Goal: Information Seeking & Learning: Compare options

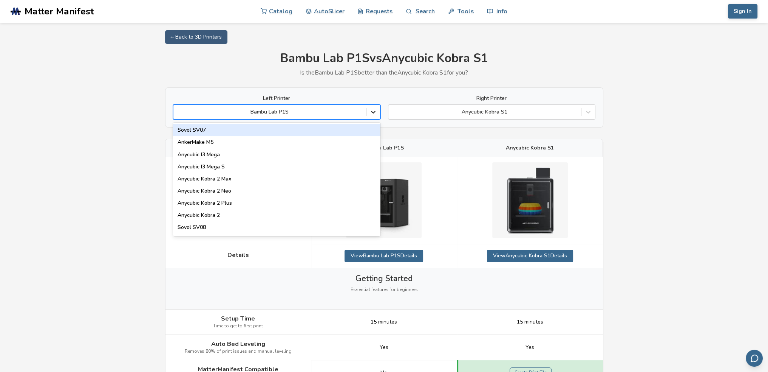
click at [369, 111] on div at bounding box center [374, 112] width 14 height 14
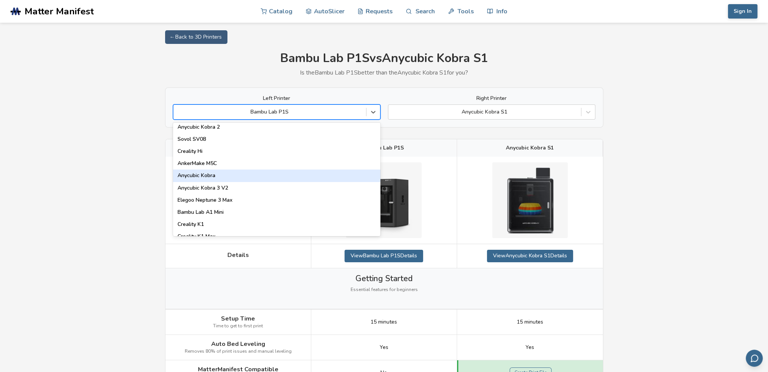
scroll to position [176, 0]
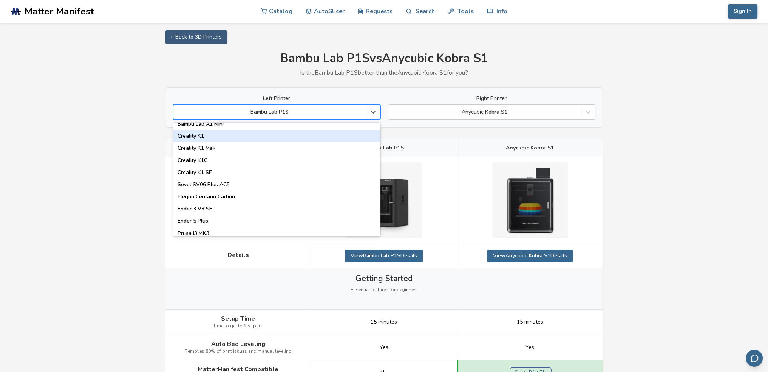
click at [235, 138] on div "Creality K1" at bounding box center [277, 136] width 208 height 12
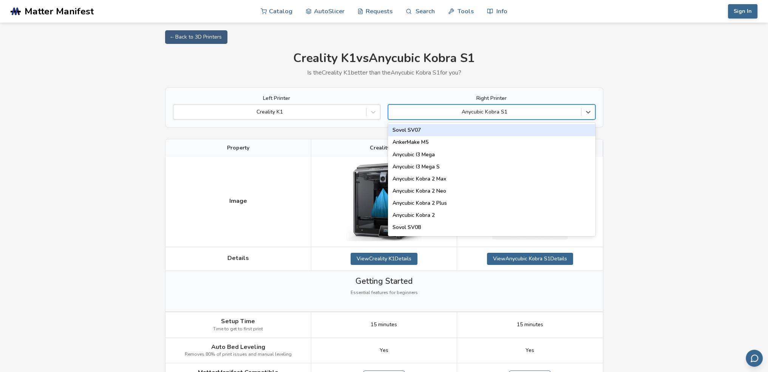
click at [483, 113] on div at bounding box center [484, 112] width 185 height 8
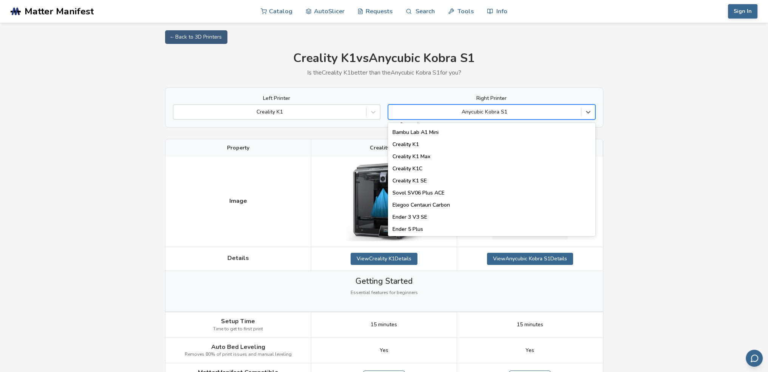
scroll to position [176, 0]
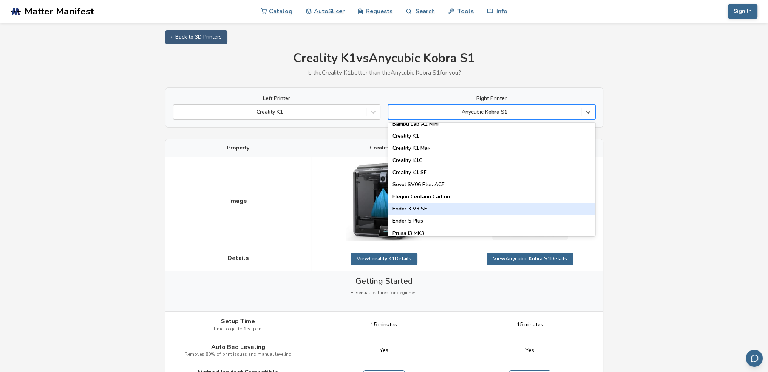
click at [458, 210] on div "Ender 3 V3 SE" at bounding box center [492, 209] width 208 height 12
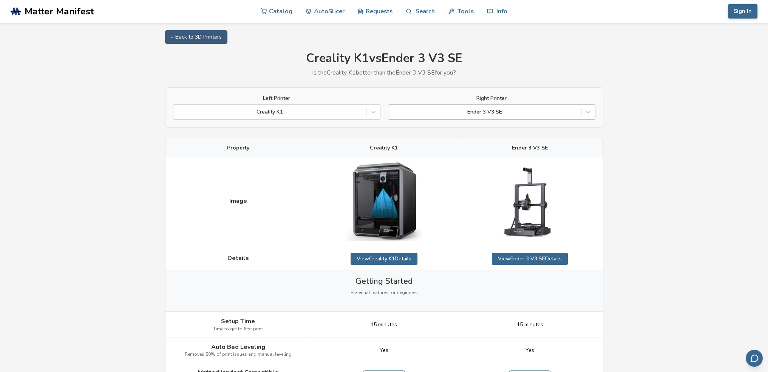
click at [488, 112] on div at bounding box center [484, 112] width 185 height 8
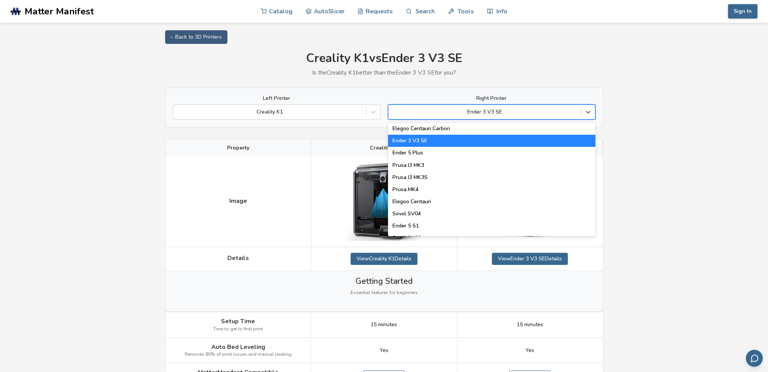
scroll to position [265, 0]
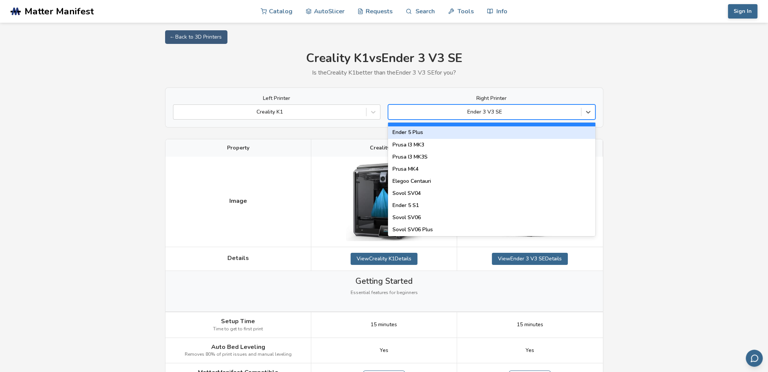
click at [438, 133] on div "Ender 5 Plus" at bounding box center [492, 132] width 208 height 12
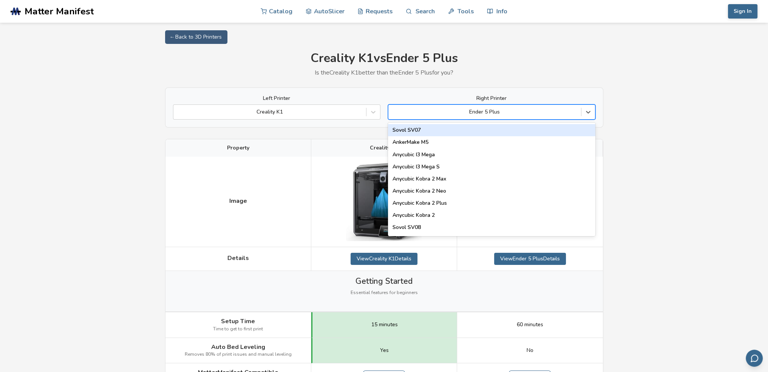
click at [526, 112] on div at bounding box center [484, 112] width 185 height 8
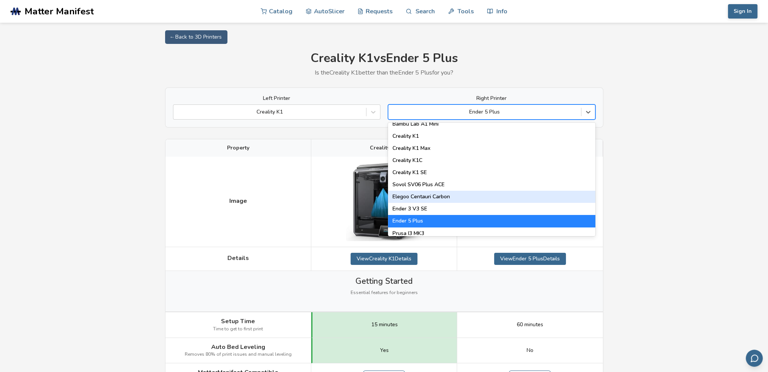
scroll to position [265, 0]
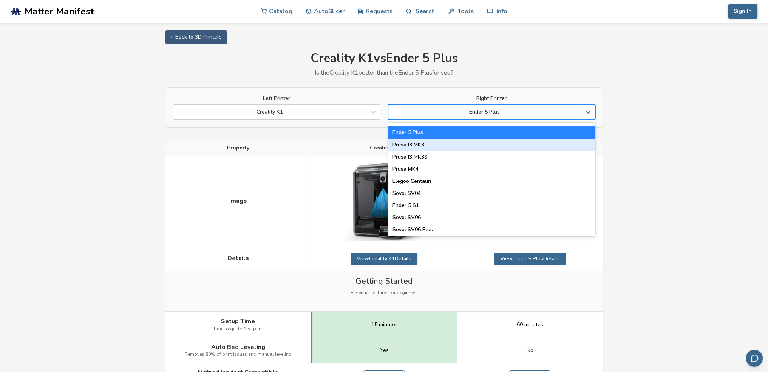
click at [419, 146] on div "Prusa I3 MK3" at bounding box center [492, 145] width 208 height 12
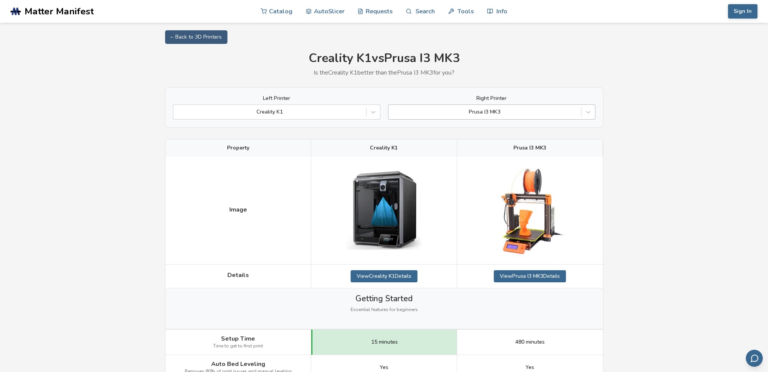
click at [495, 109] on div at bounding box center [484, 112] width 185 height 8
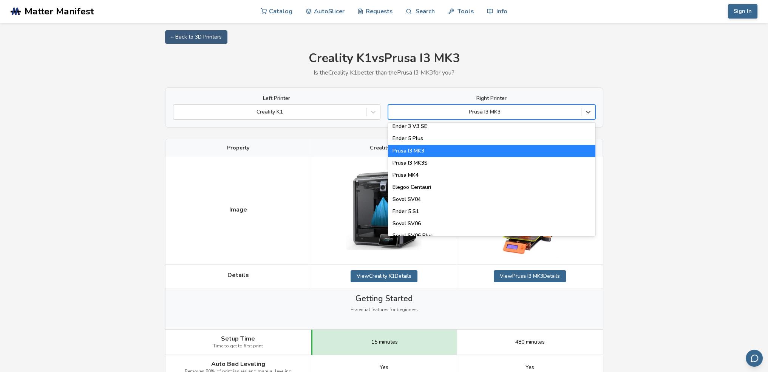
scroll to position [265, 0]
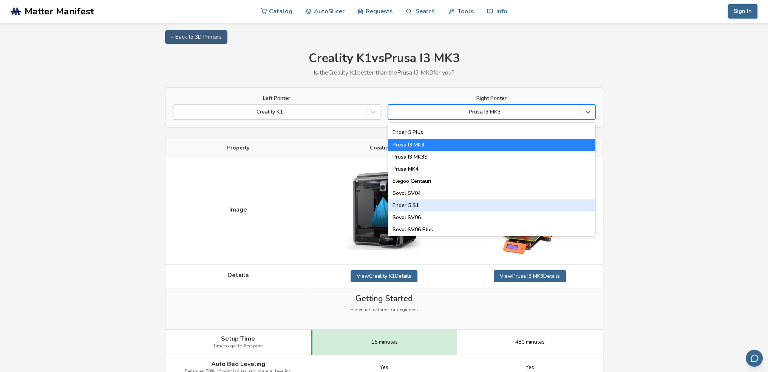
click at [490, 203] on div "Ender 5 S1" at bounding box center [492, 205] width 208 height 12
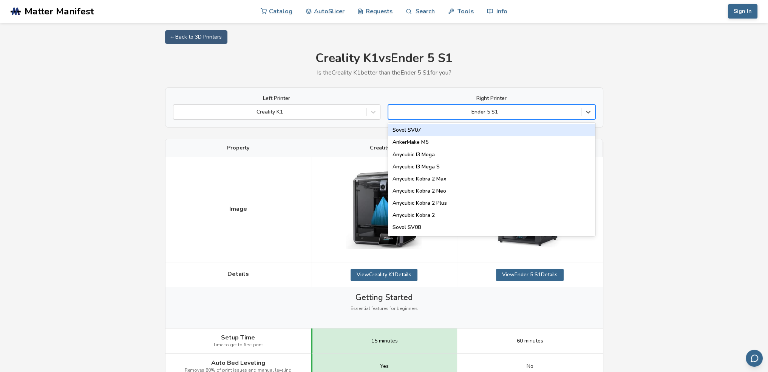
click at [495, 109] on div at bounding box center [484, 112] width 185 height 8
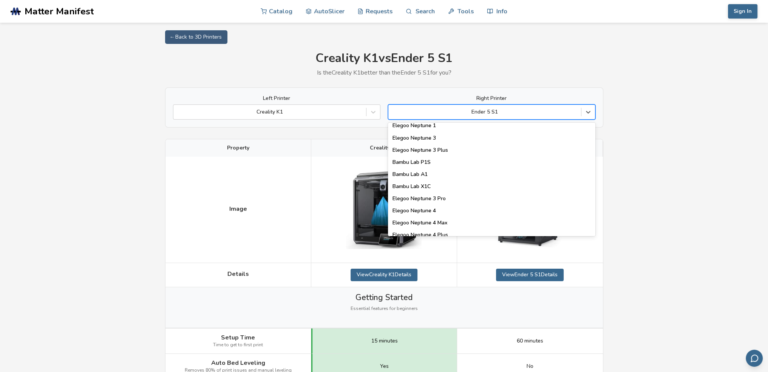
scroll to position [529, 0]
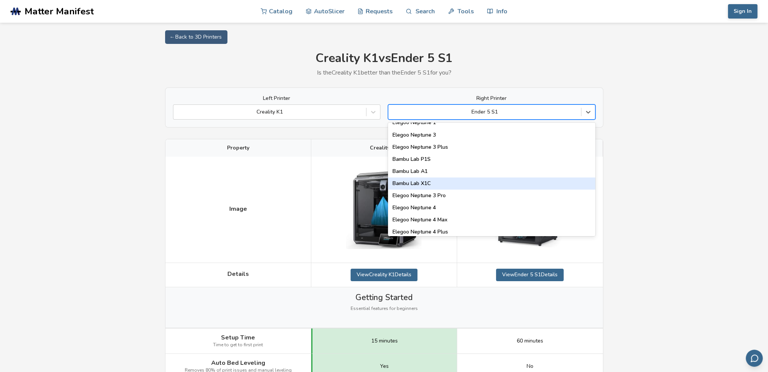
click at [441, 184] on div "Bambu Lab X1C" at bounding box center [492, 183] width 208 height 12
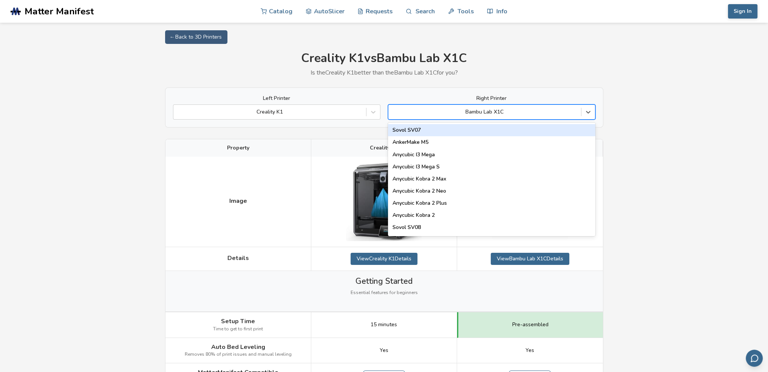
click at [528, 111] on div at bounding box center [484, 112] width 185 height 8
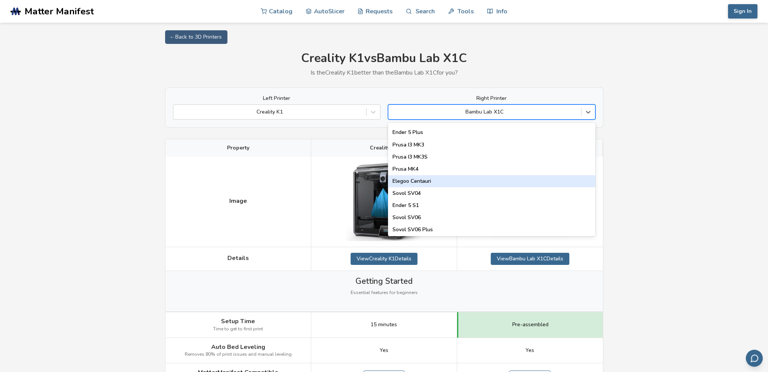
scroll to position [353, 0]
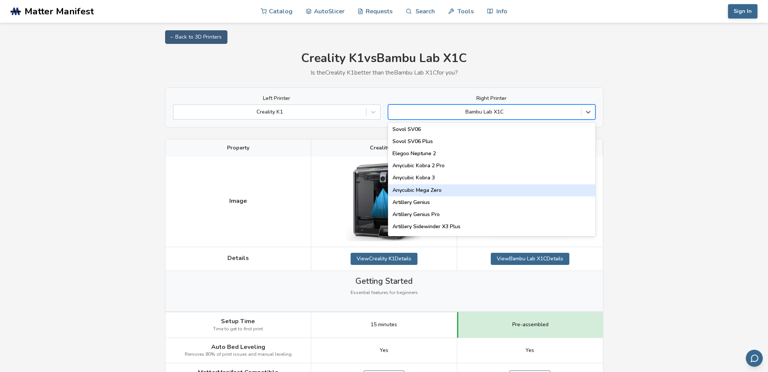
click at [480, 190] on div "Anycubic Mega Zero" at bounding box center [492, 190] width 208 height 12
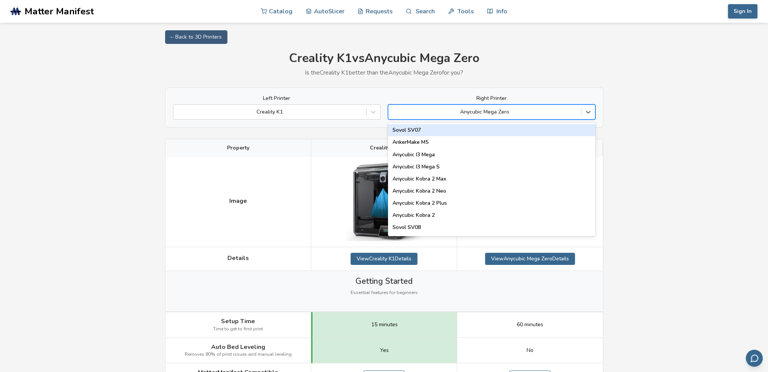
click at [547, 112] on div at bounding box center [484, 112] width 185 height 8
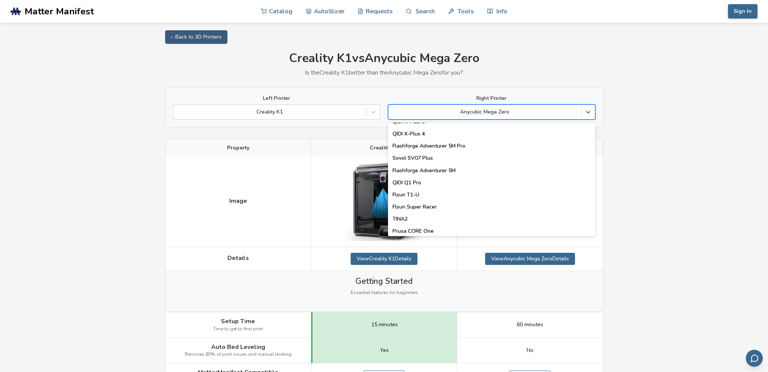
scroll to position [969, 0]
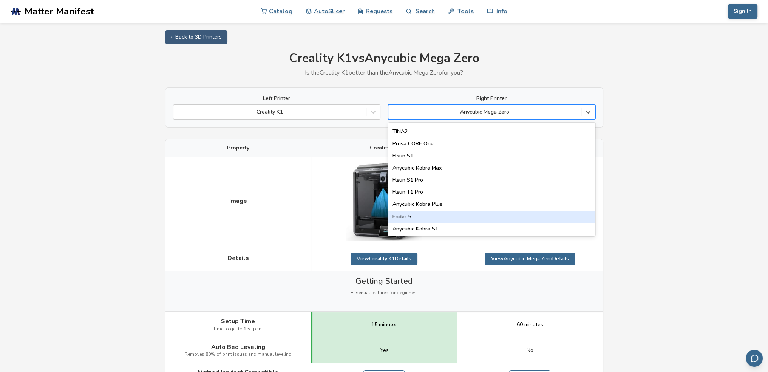
click at [443, 217] on div "Ender 5" at bounding box center [492, 217] width 208 height 12
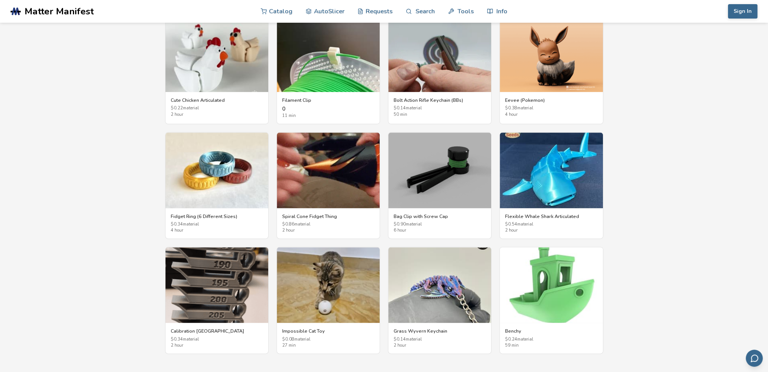
scroll to position [1361, 0]
